Goal: Information Seeking & Learning: Learn about a topic

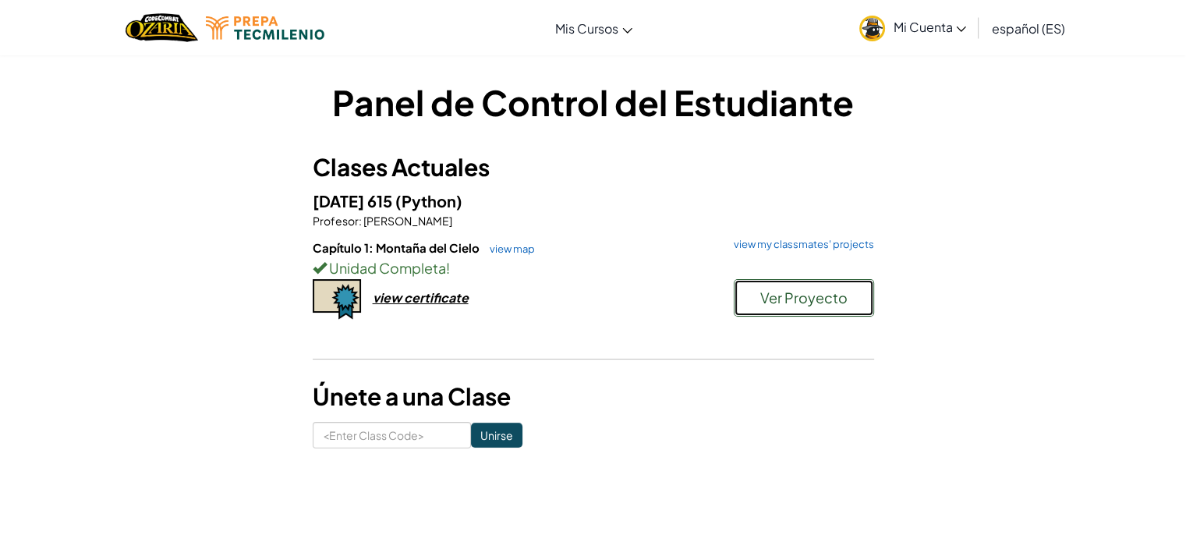
click at [789, 309] on button "Ver Proyecto" at bounding box center [804, 297] width 140 height 37
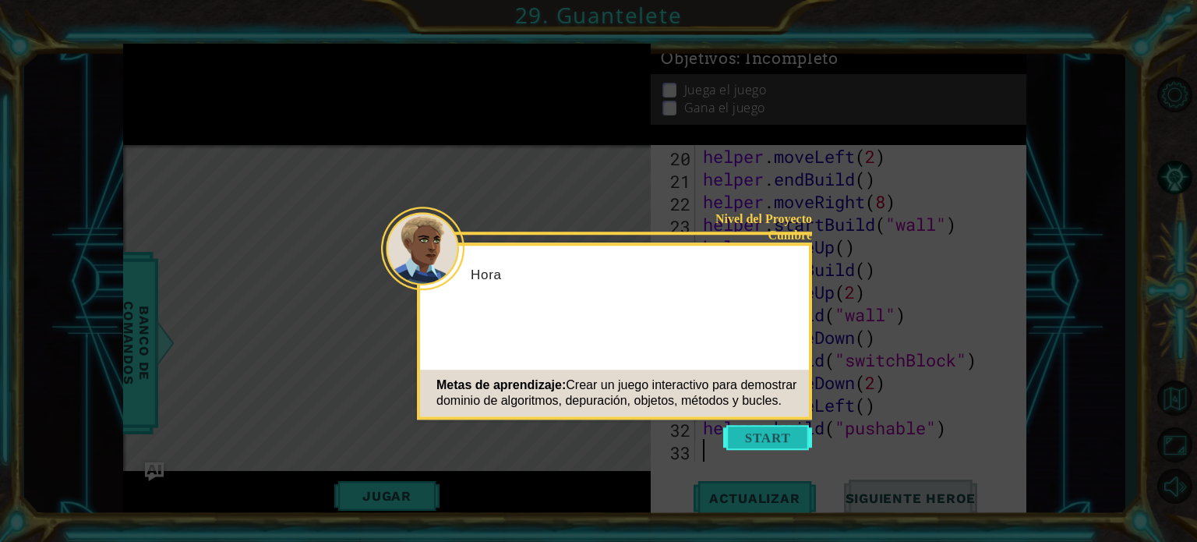
scroll to position [452, 0]
click at [742, 444] on button "Start" at bounding box center [767, 437] width 89 height 25
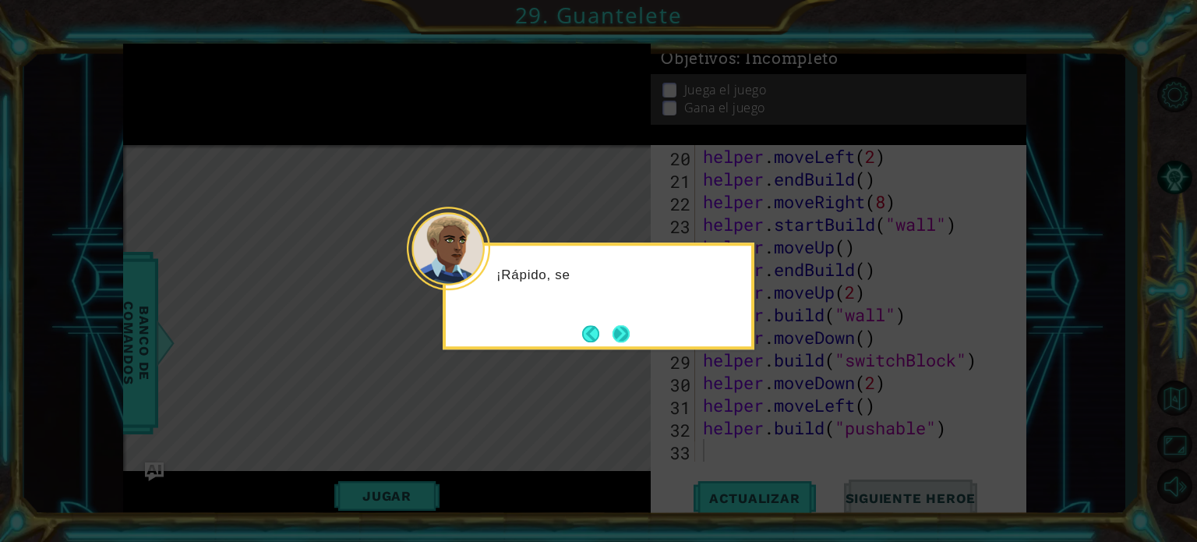
click at [617, 325] on button "Next" at bounding box center [621, 333] width 17 height 17
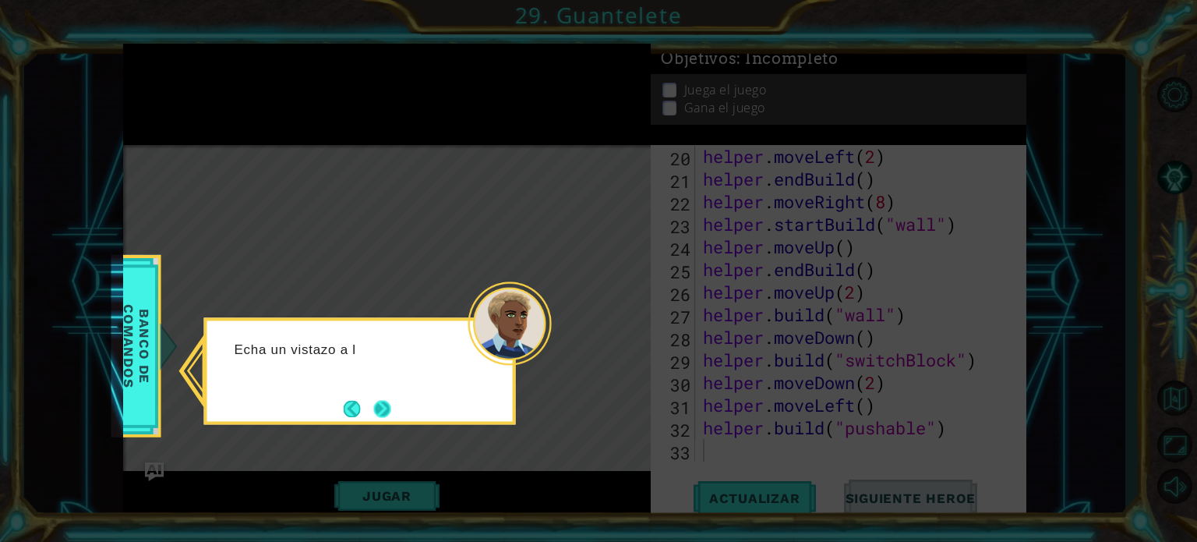
click at [377, 402] on button "Next" at bounding box center [382, 408] width 17 height 17
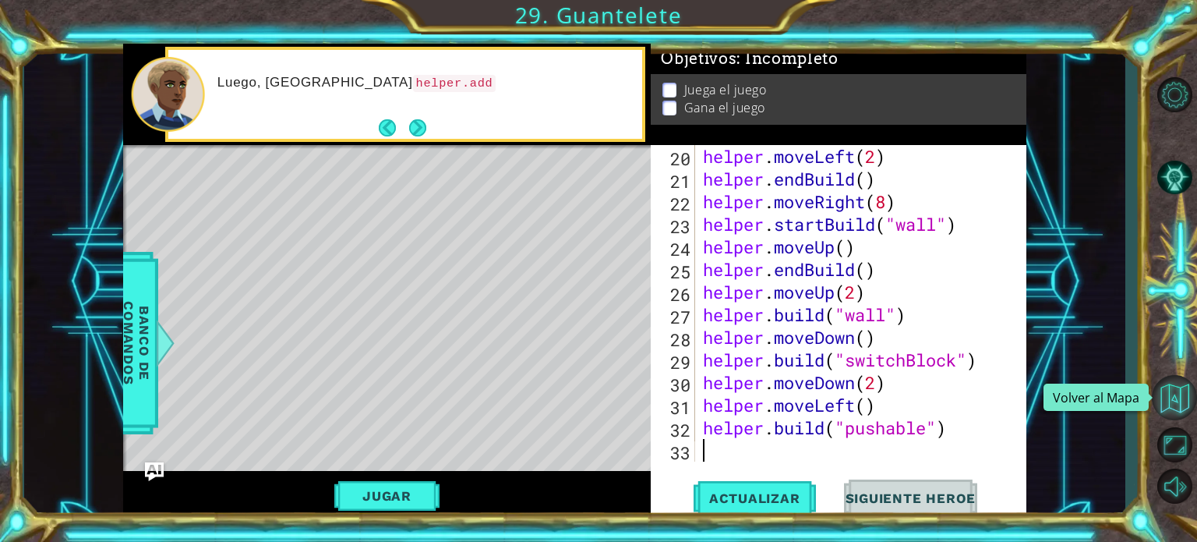
click at [1169, 376] on button "Volver al Mapa" at bounding box center [1174, 397] width 45 height 45
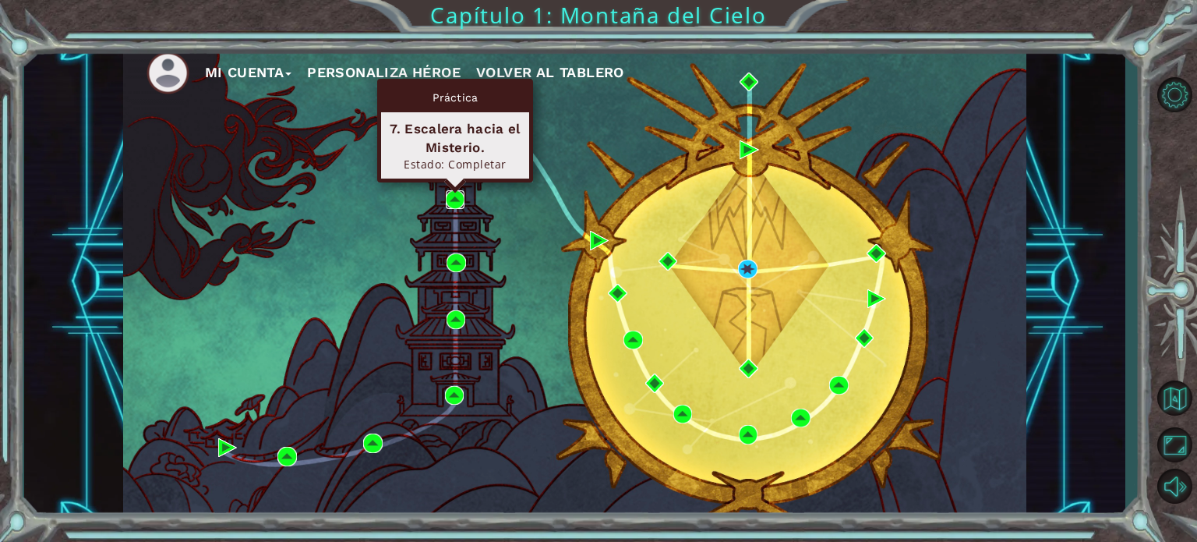
click at [451, 202] on img at bounding box center [455, 199] width 19 height 19
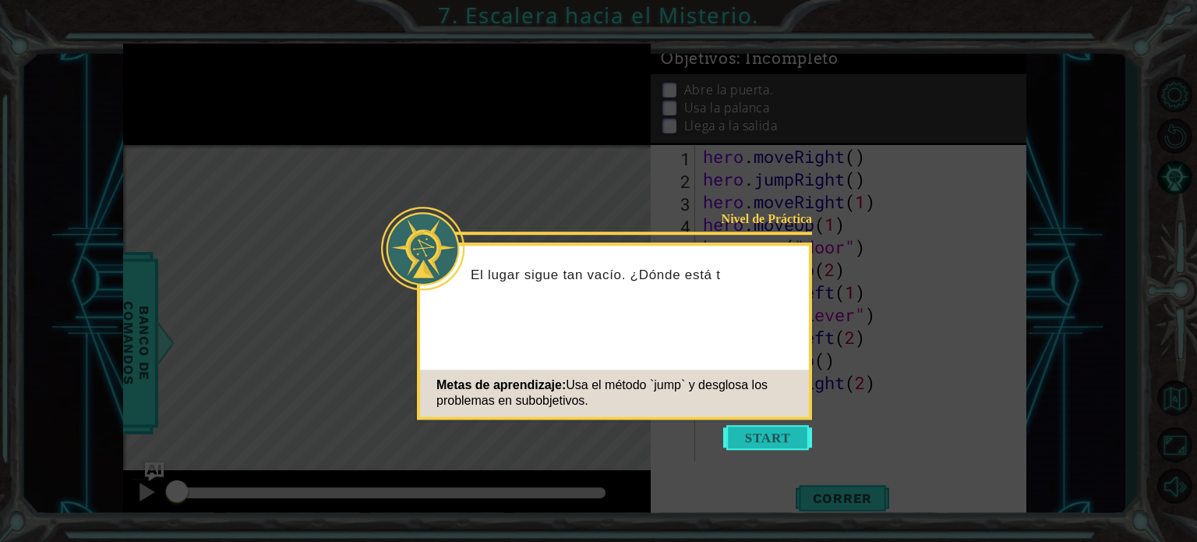
click at [776, 438] on button "Start" at bounding box center [767, 437] width 89 height 25
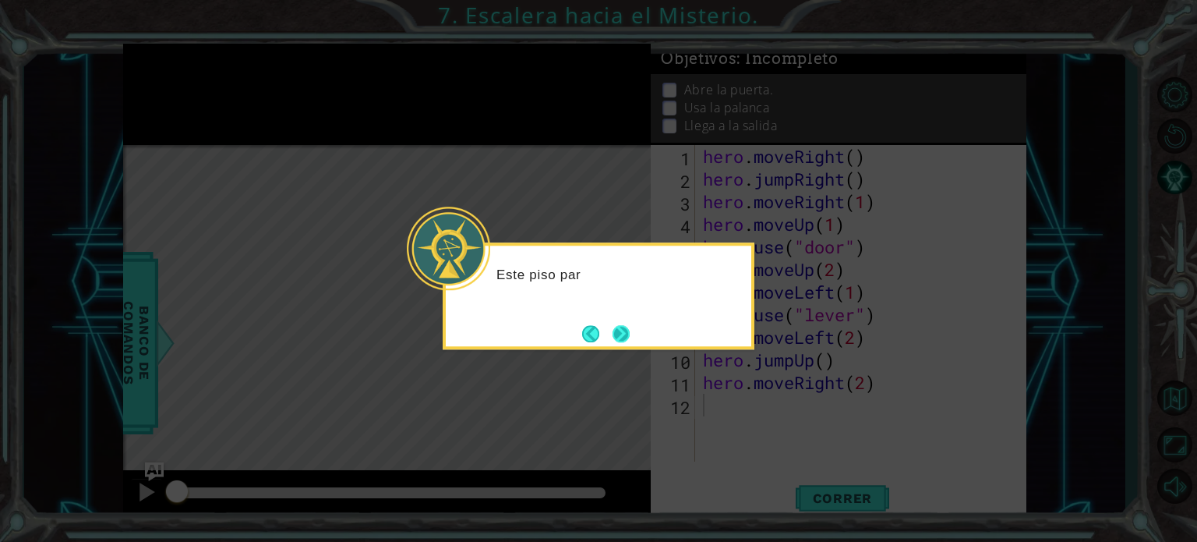
click at [617, 327] on button "Next" at bounding box center [621, 333] width 17 height 17
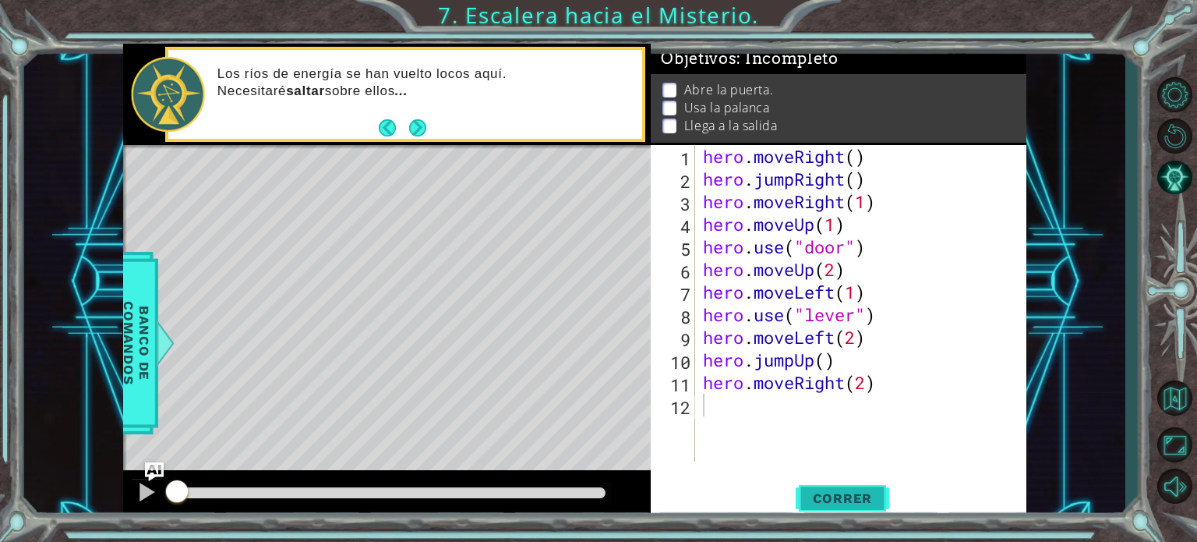
click at [833, 493] on span "Correr" at bounding box center [842, 498] width 91 height 16
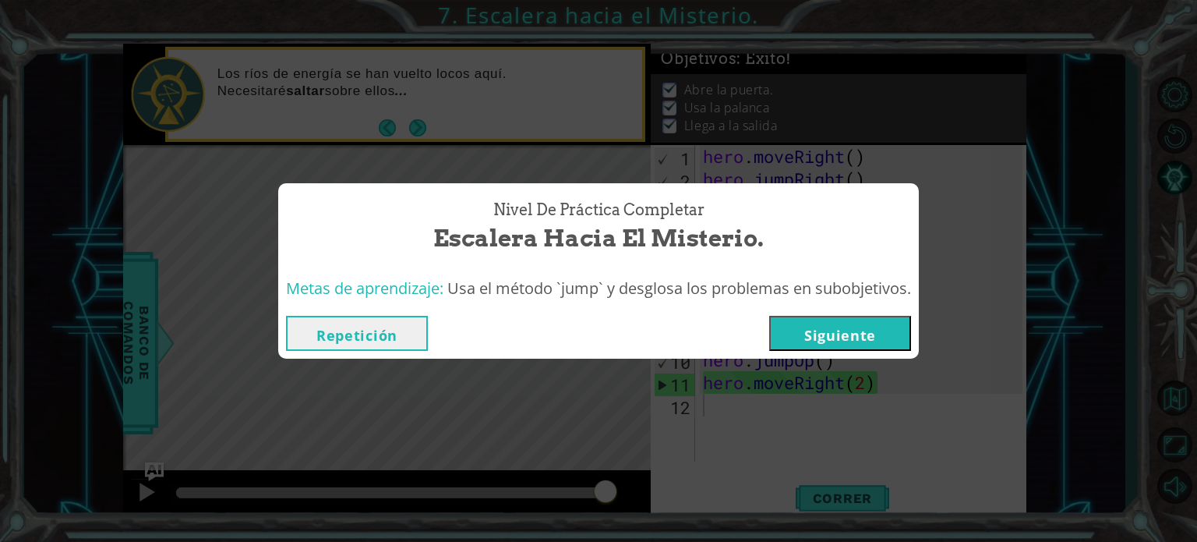
click at [835, 333] on button "Siguiente" at bounding box center [840, 333] width 142 height 35
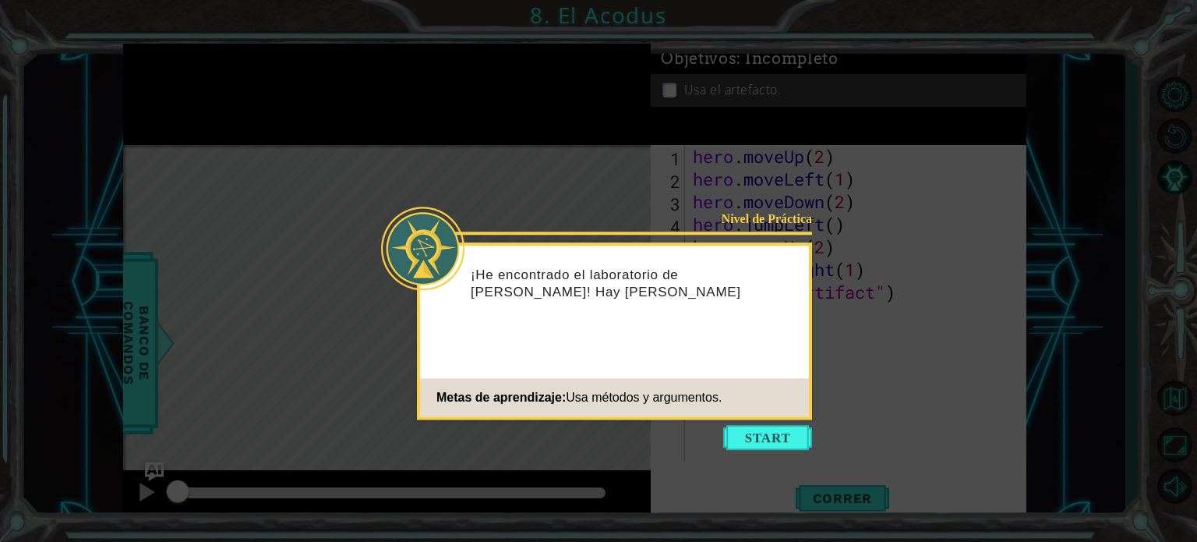
click at [290, 127] on icon at bounding box center [598, 271] width 1197 height 542
click at [754, 439] on button "Start" at bounding box center [767, 437] width 89 height 25
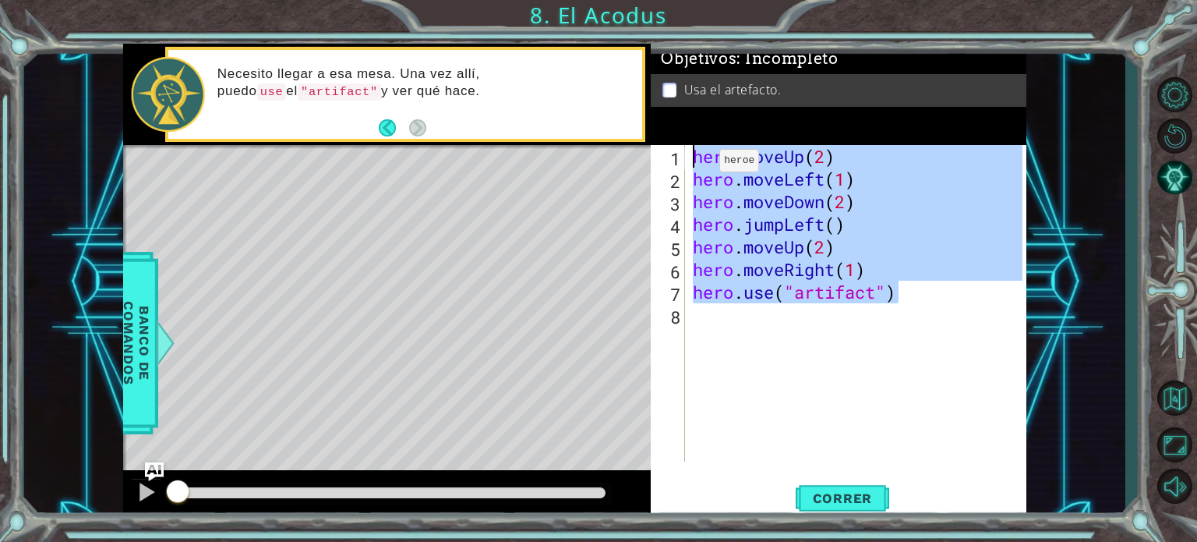
drag, startPoint x: 910, startPoint y: 299, endPoint x: 599, endPoint y: 126, distance: 356.6
click at [599, 126] on div "1 ההההההההההההההההההההההההההההההההההההההההההההההההההההההההההההההההההההההההההההה…" at bounding box center [574, 282] width 903 height 477
type textarea "hero.moveUp(2) hero.moveLeft(1)"
click at [1185, 404] on button "Volver al Mapa" at bounding box center [1174, 397] width 45 height 45
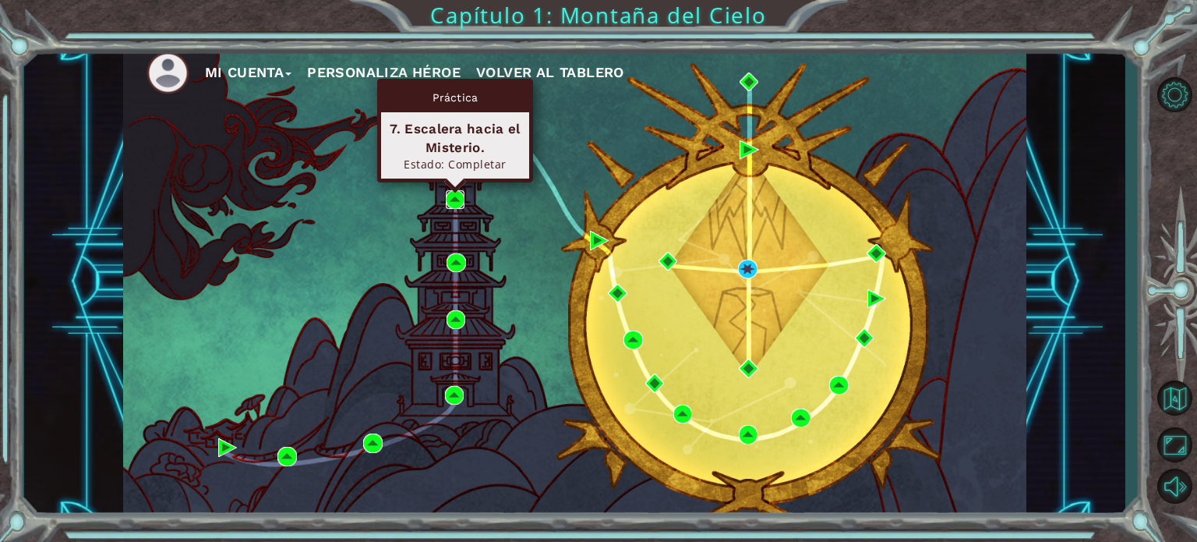
click at [453, 200] on img at bounding box center [455, 199] width 19 height 19
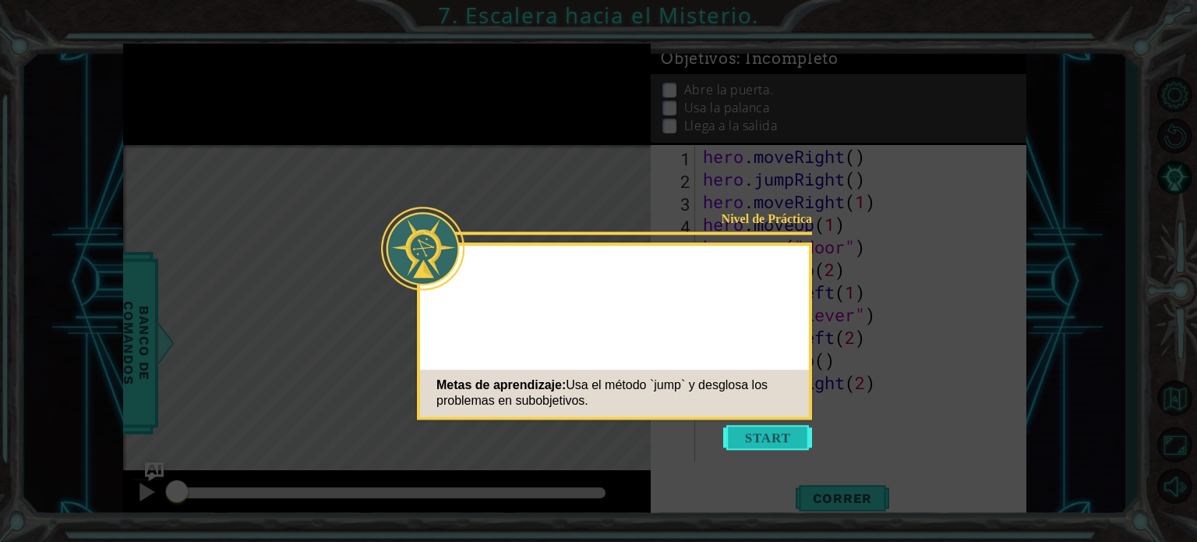
click at [752, 440] on button "Start" at bounding box center [767, 437] width 89 height 25
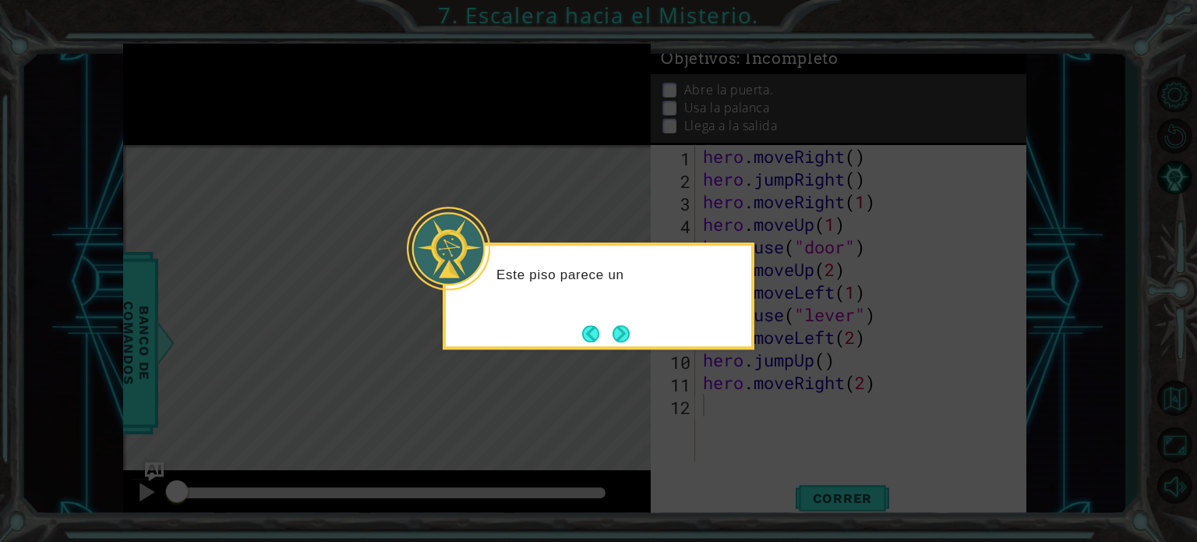
drag, startPoint x: 636, startPoint y: 341, endPoint x: 628, endPoint y: 332, distance: 12.1
click at [634, 338] on div "Este piso parece un" at bounding box center [599, 295] width 312 height 107
click at [624, 330] on button "Next" at bounding box center [621, 333] width 17 height 17
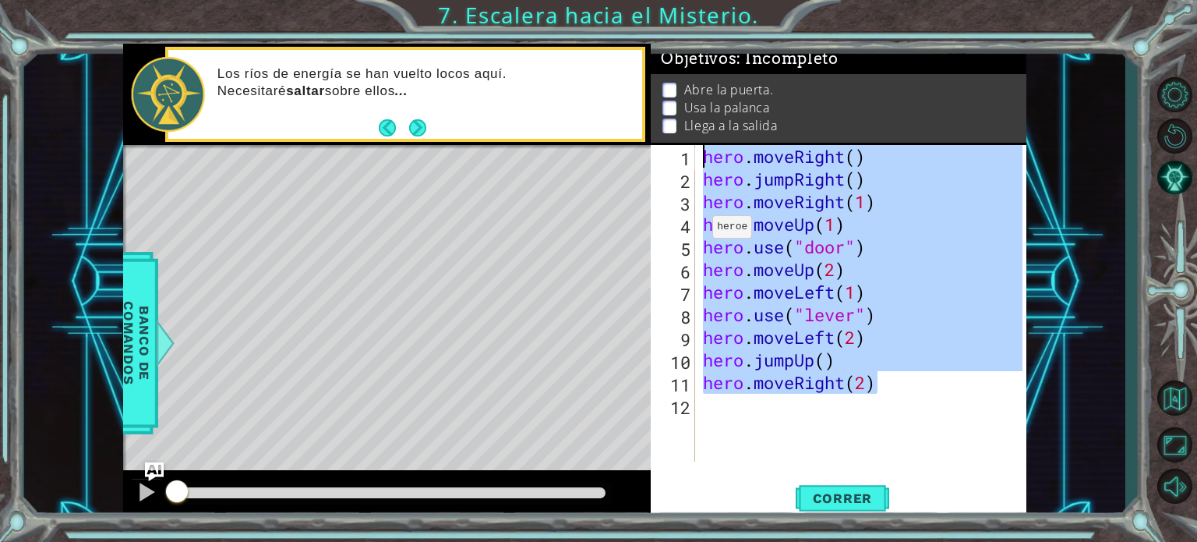
drag, startPoint x: 888, startPoint y: 374, endPoint x: 548, endPoint y: 123, distance: 422.5
click at [548, 123] on div "1 ההההההההההההההההההההההההההההההההההההההההההההההההההההההההההההההההההההההההההההה…" at bounding box center [574, 282] width 903 height 477
type textarea "hero.moveRight() hero.jumpRight()"
